Goal: Book appointment/travel/reservation

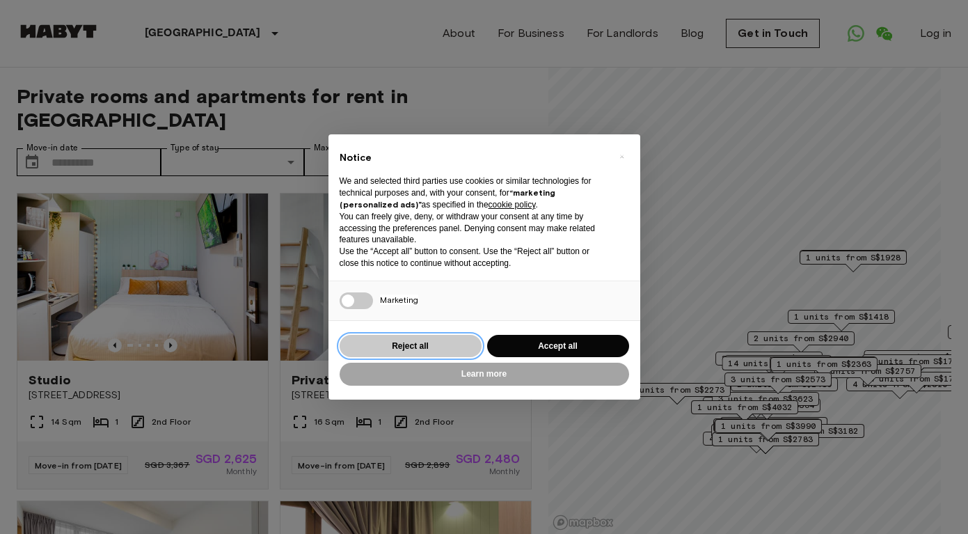
click at [426, 342] on button "Reject all" at bounding box center [410, 346] width 142 height 23
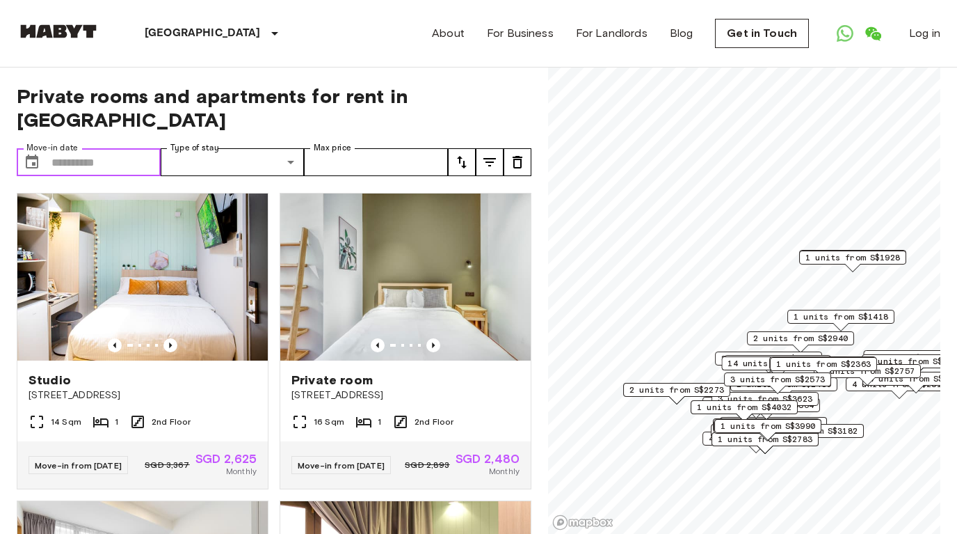
click at [132, 148] on input "Move-in date" at bounding box center [105, 162] width 109 height 28
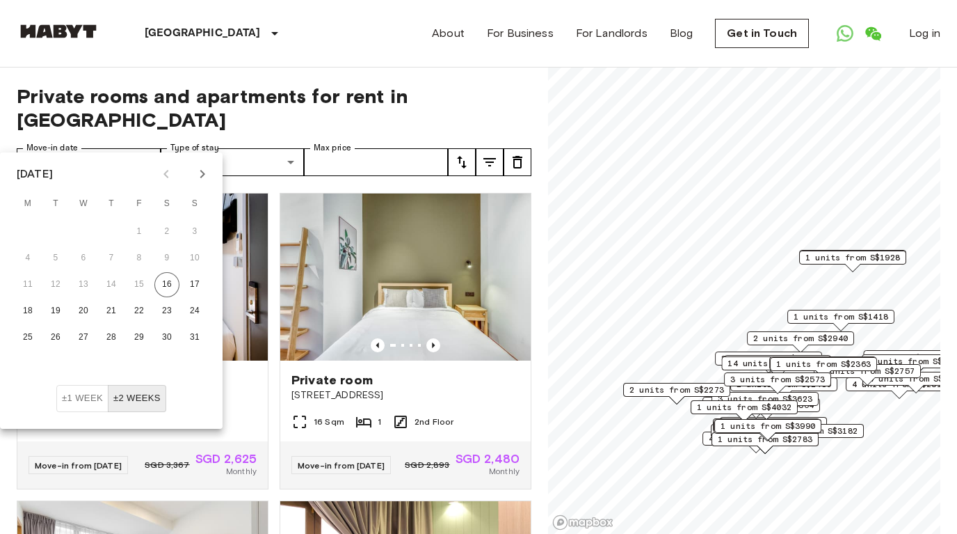
click at [203, 175] on icon "Next month" at bounding box center [202, 174] width 17 height 17
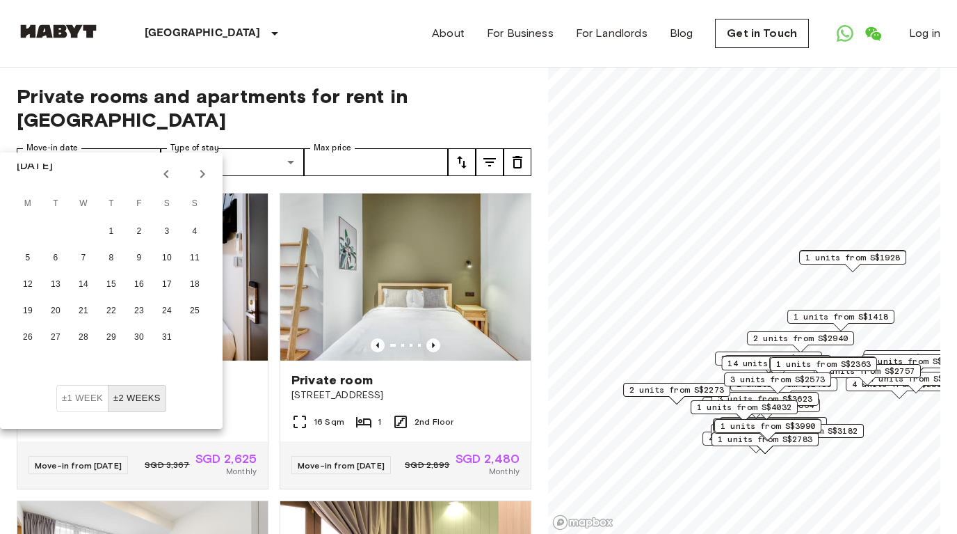
click at [203, 175] on icon "Next month" at bounding box center [202, 174] width 17 height 17
click at [198, 221] on button "1" at bounding box center [194, 231] width 25 height 25
type input "**********"
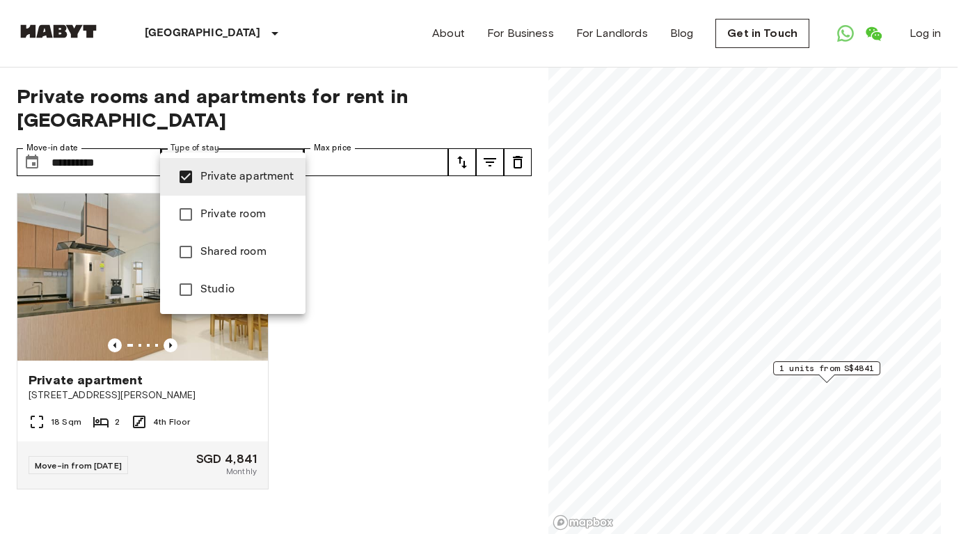
click at [450, 264] on div at bounding box center [484, 267] width 968 height 534
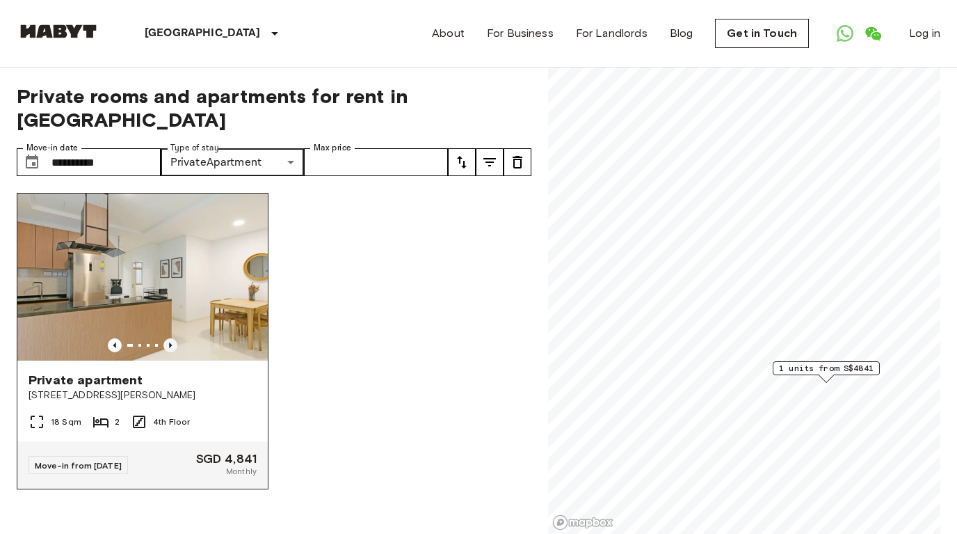
click at [169, 342] on icon "Previous image" at bounding box center [170, 345] width 3 height 6
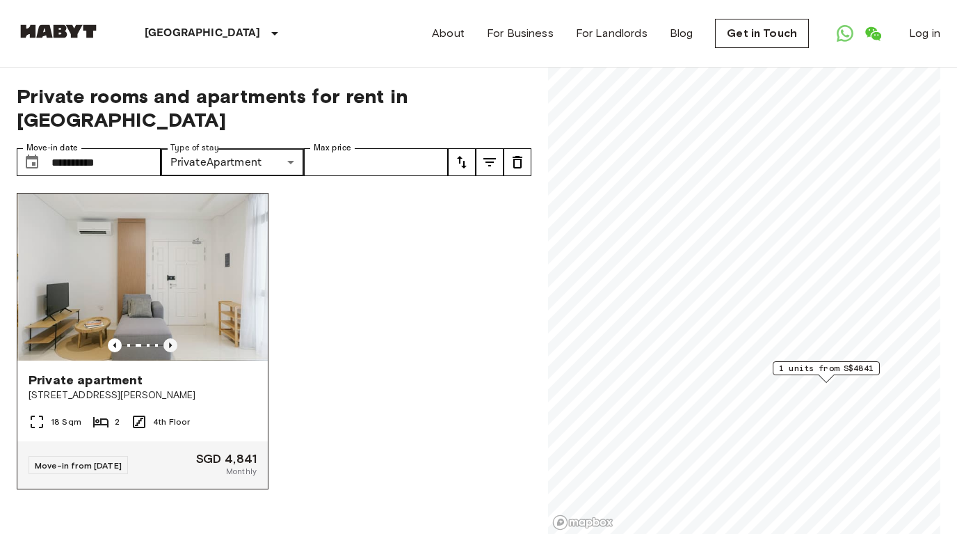
click at [169, 342] on icon "Previous image" at bounding box center [170, 345] width 3 height 6
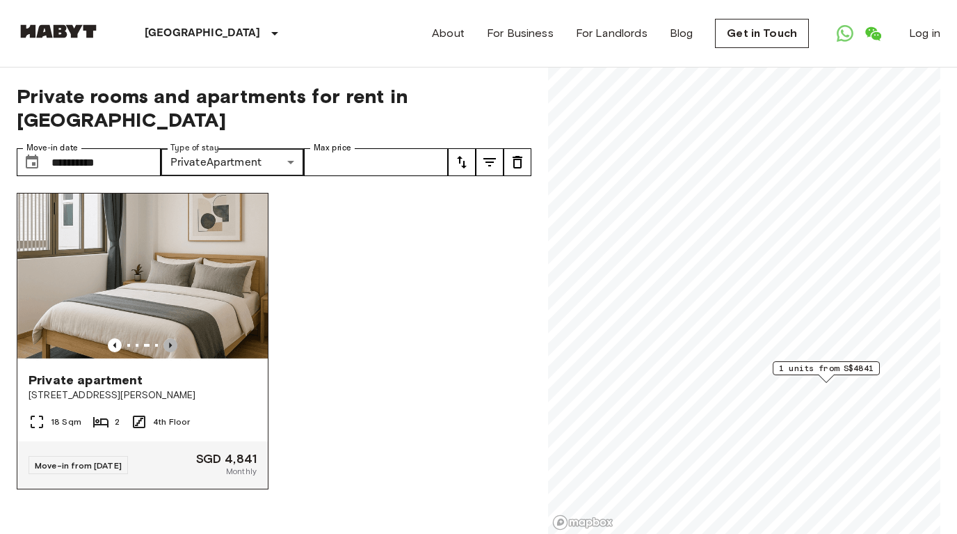
click at [169, 342] on icon "Previous image" at bounding box center [170, 345] width 3 height 6
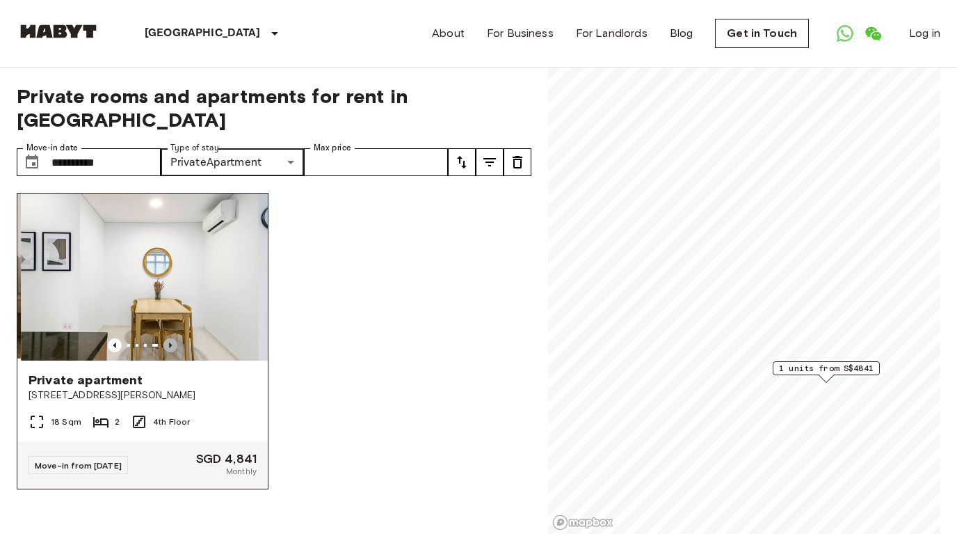
click at [169, 342] on icon "Previous image" at bounding box center [170, 345] width 3 height 6
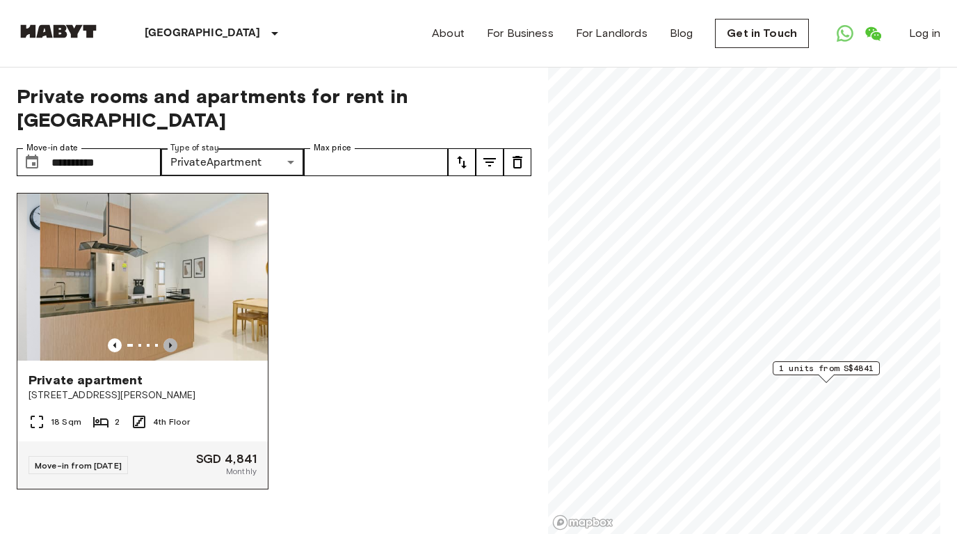
click at [169, 342] on icon "Previous image" at bounding box center [170, 345] width 3 height 6
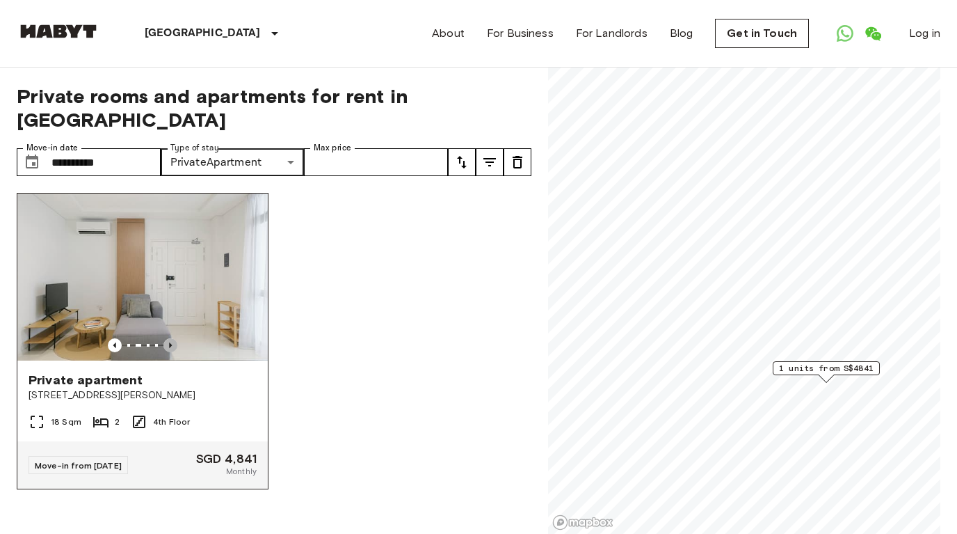
click at [169, 342] on icon "Previous image" at bounding box center [170, 345] width 3 height 6
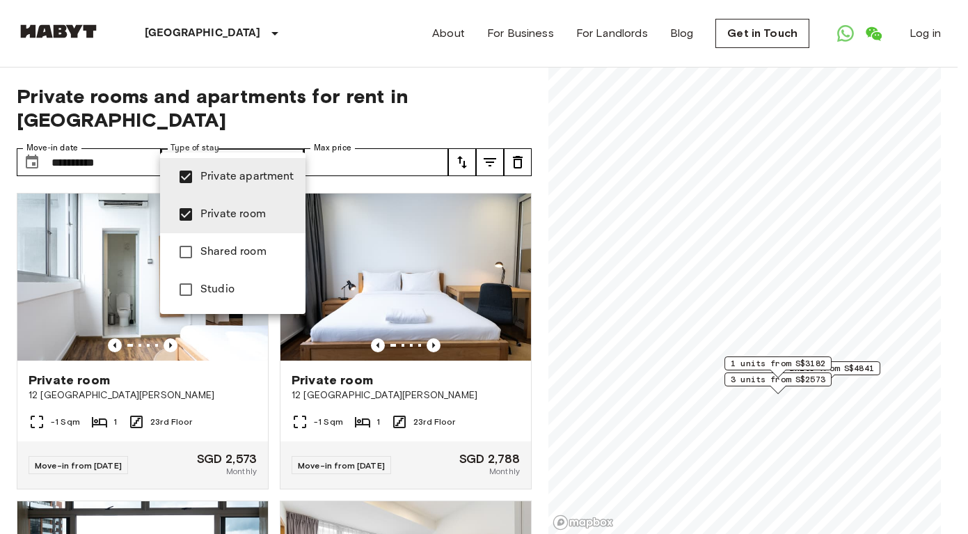
type input "**********"
drag, startPoint x: 526, startPoint y: 210, endPoint x: 524, endPoint y: 255, distance: 44.6
click at [524, 255] on div at bounding box center [484, 267] width 968 height 534
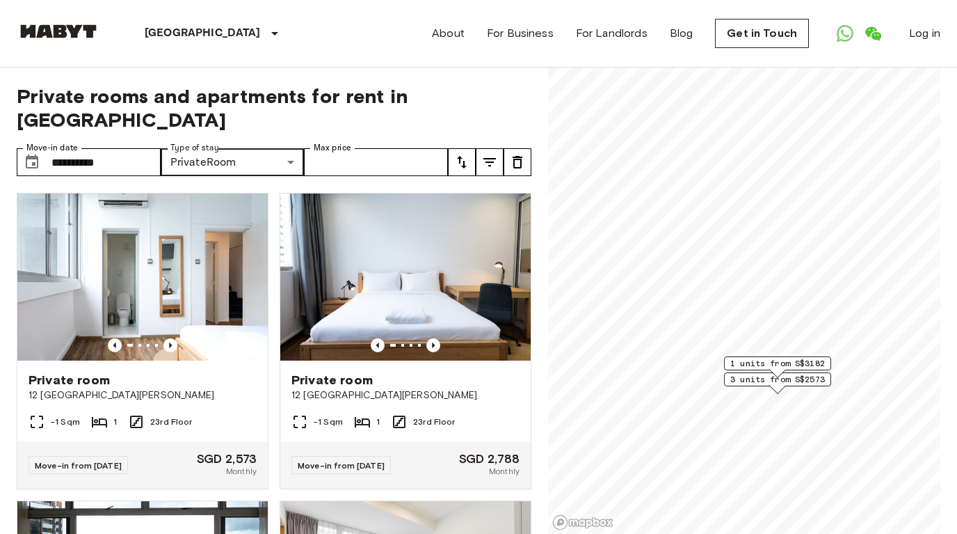
scroll to position [291, 0]
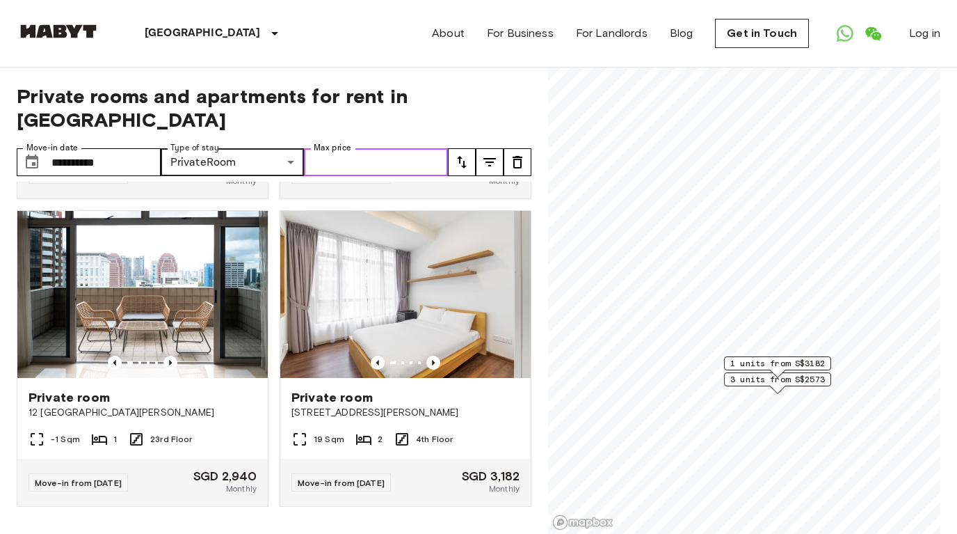
click at [352, 148] on input "Max price" at bounding box center [376, 162] width 144 height 28
type input "****"
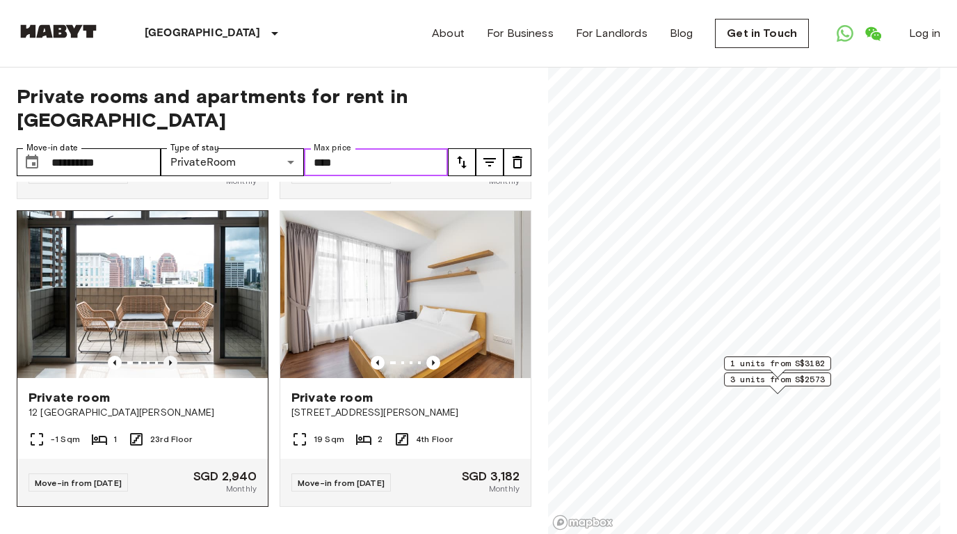
click at [168, 355] on icon "Previous image" at bounding box center [170, 362] width 14 height 14
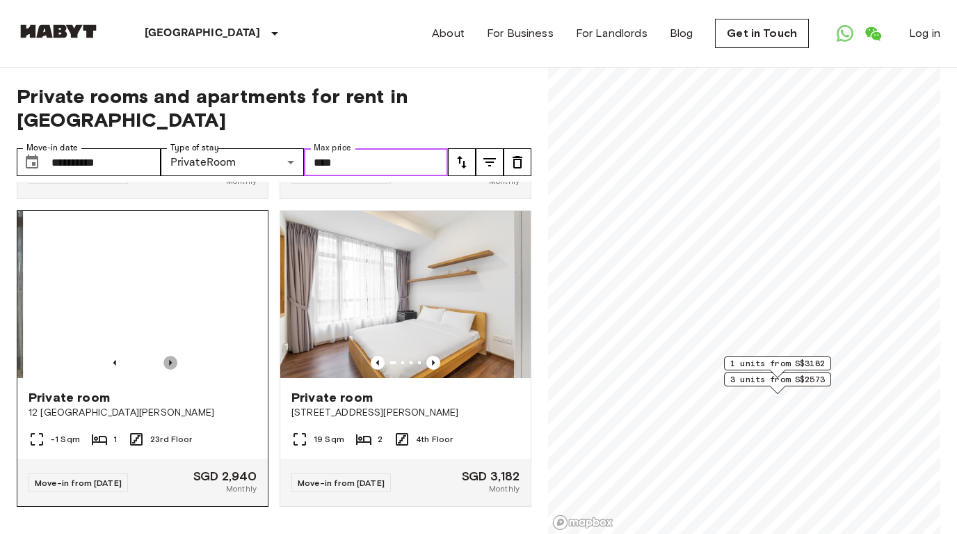
click at [168, 355] on icon "Previous image" at bounding box center [170, 362] width 14 height 14
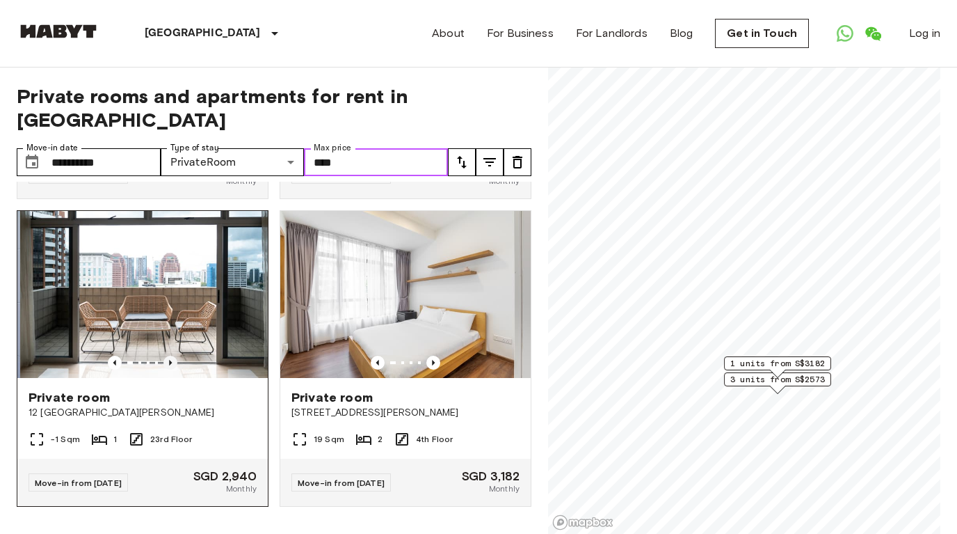
click at [168, 355] on icon "Previous image" at bounding box center [170, 362] width 14 height 14
